Goal: Task Accomplishment & Management: Use online tool/utility

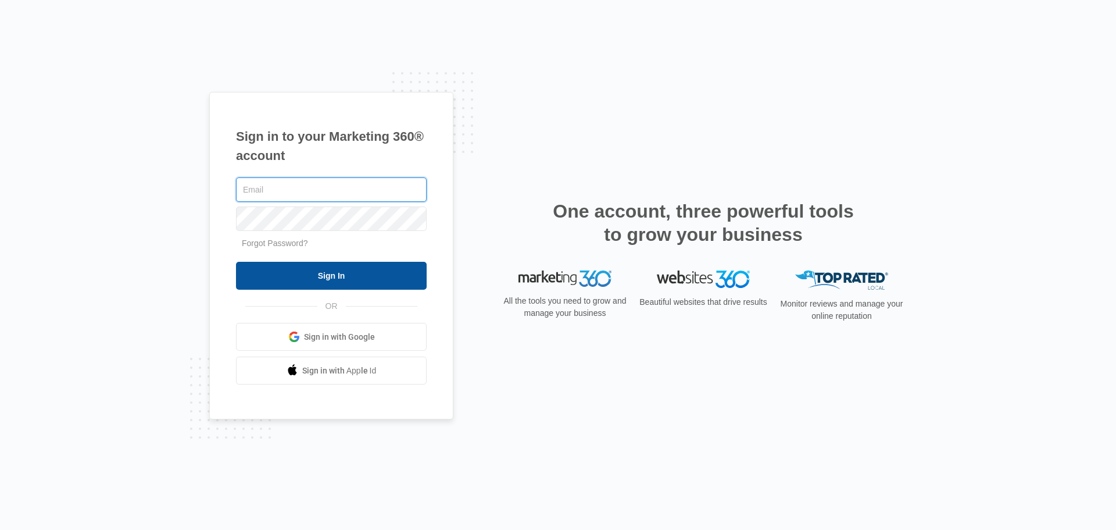
type input "[PERSON_NAME][EMAIL_ADDRESS][DOMAIN_NAME]"
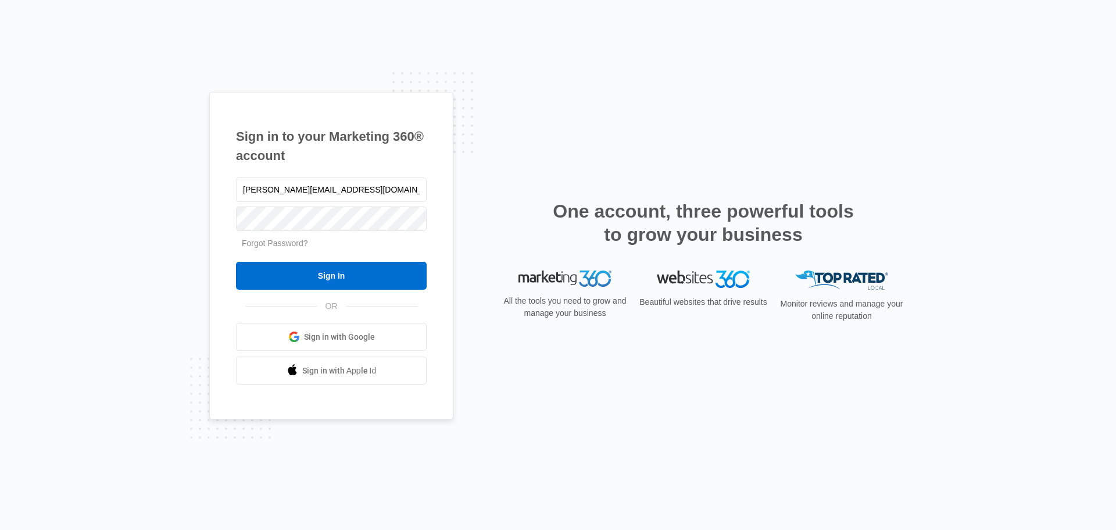
drag, startPoint x: 417, startPoint y: 279, endPoint x: 513, endPoint y: 211, distance: 118.1
click at [417, 279] on input "Sign In" at bounding box center [331, 276] width 191 height 28
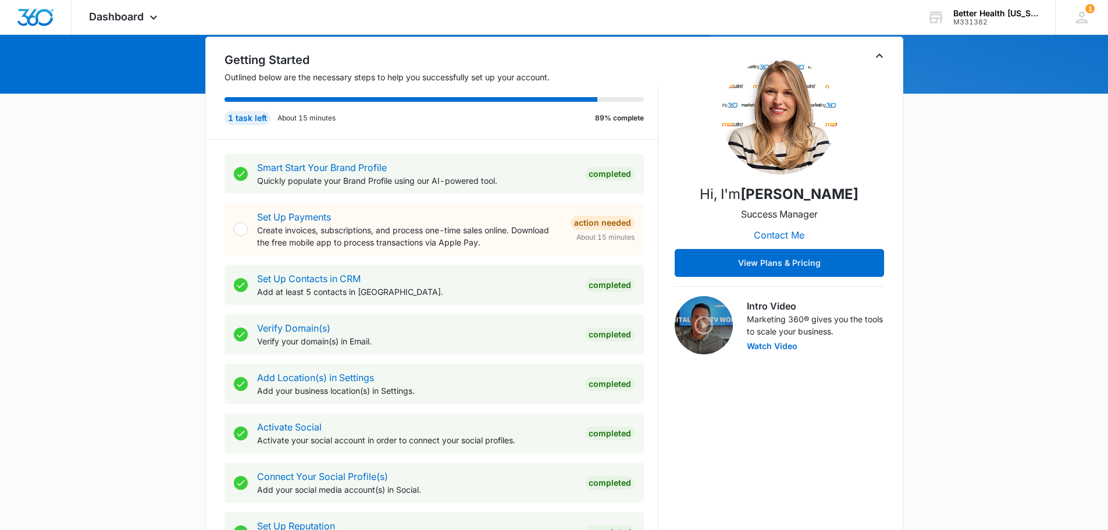
scroll to position [116, 0]
click at [323, 235] on p "Create invoices, subscriptions, and process one-time sales online. Download the…" at bounding box center [409, 235] width 304 height 24
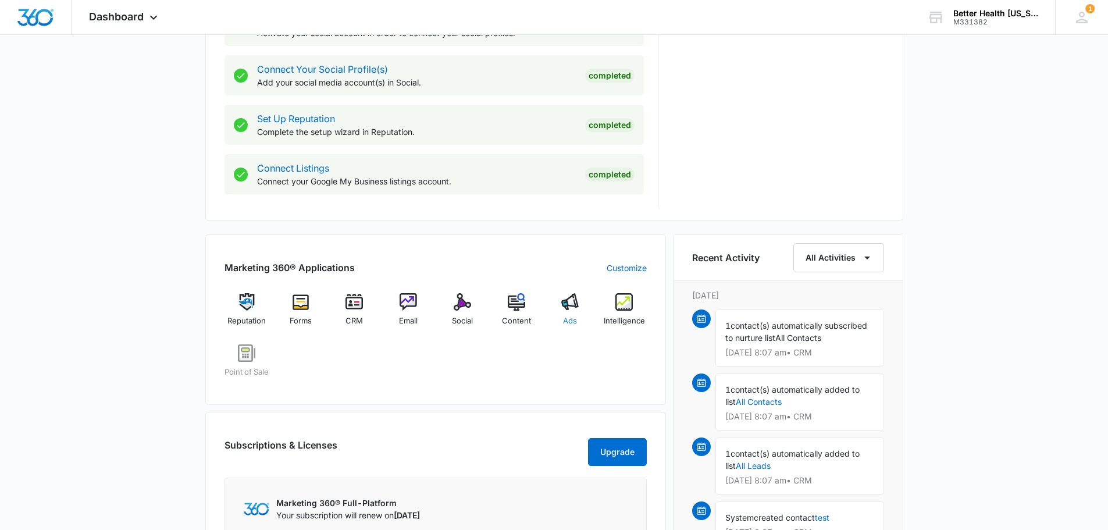
scroll to position [523, 0]
click at [418, 302] on div "Email" at bounding box center [408, 313] width 45 height 42
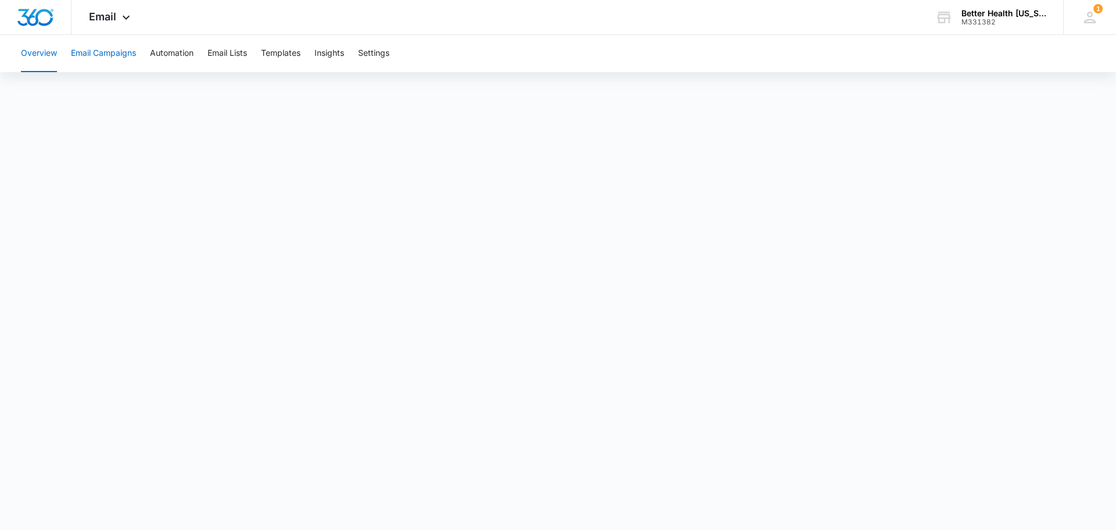
click at [101, 58] on button "Email Campaigns" at bounding box center [103, 53] width 65 height 37
